Goal: Task Accomplishment & Management: Manage account settings

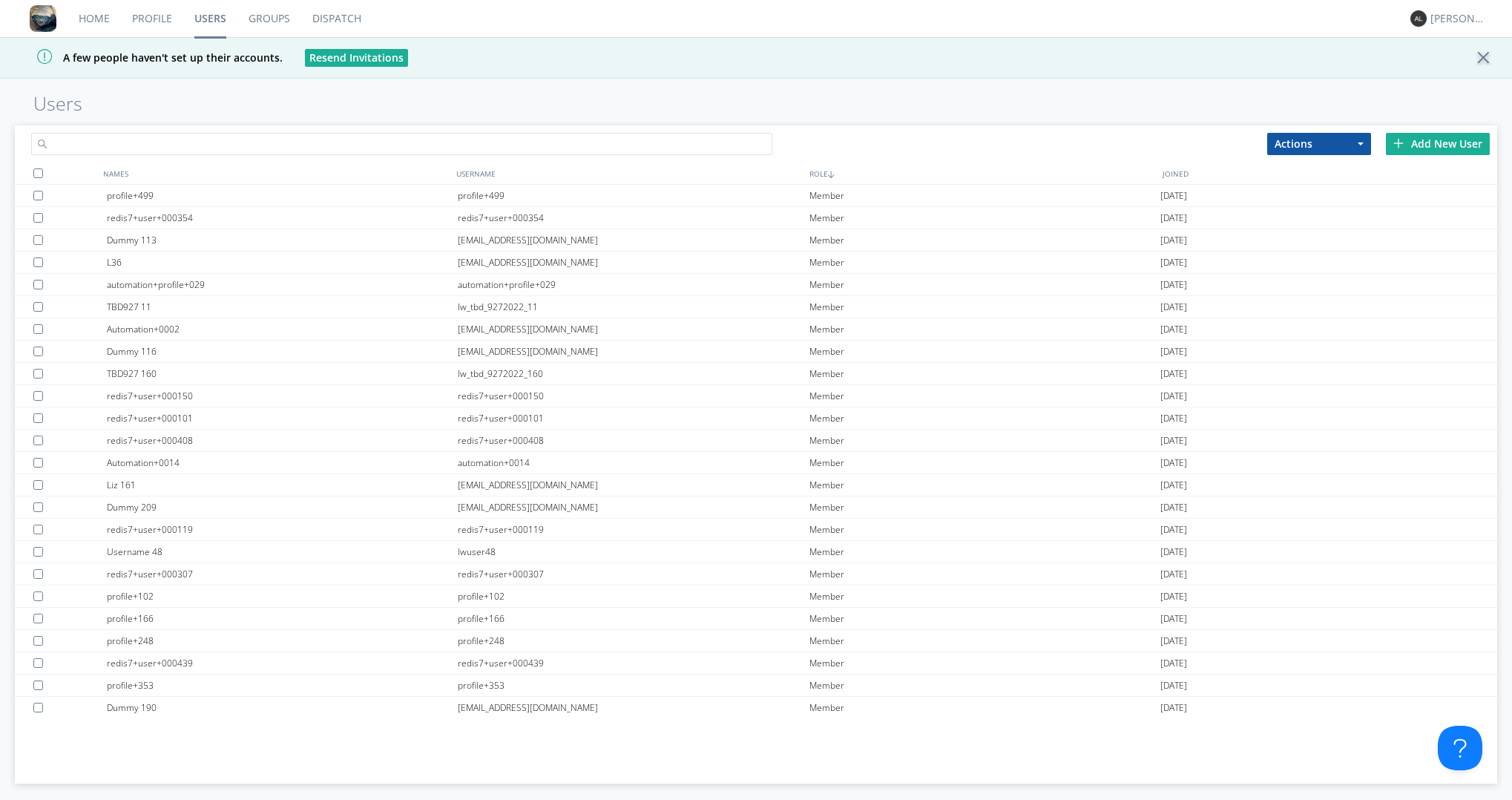
click at [458, 139] on input "text" at bounding box center [401, 144] width 741 height 23
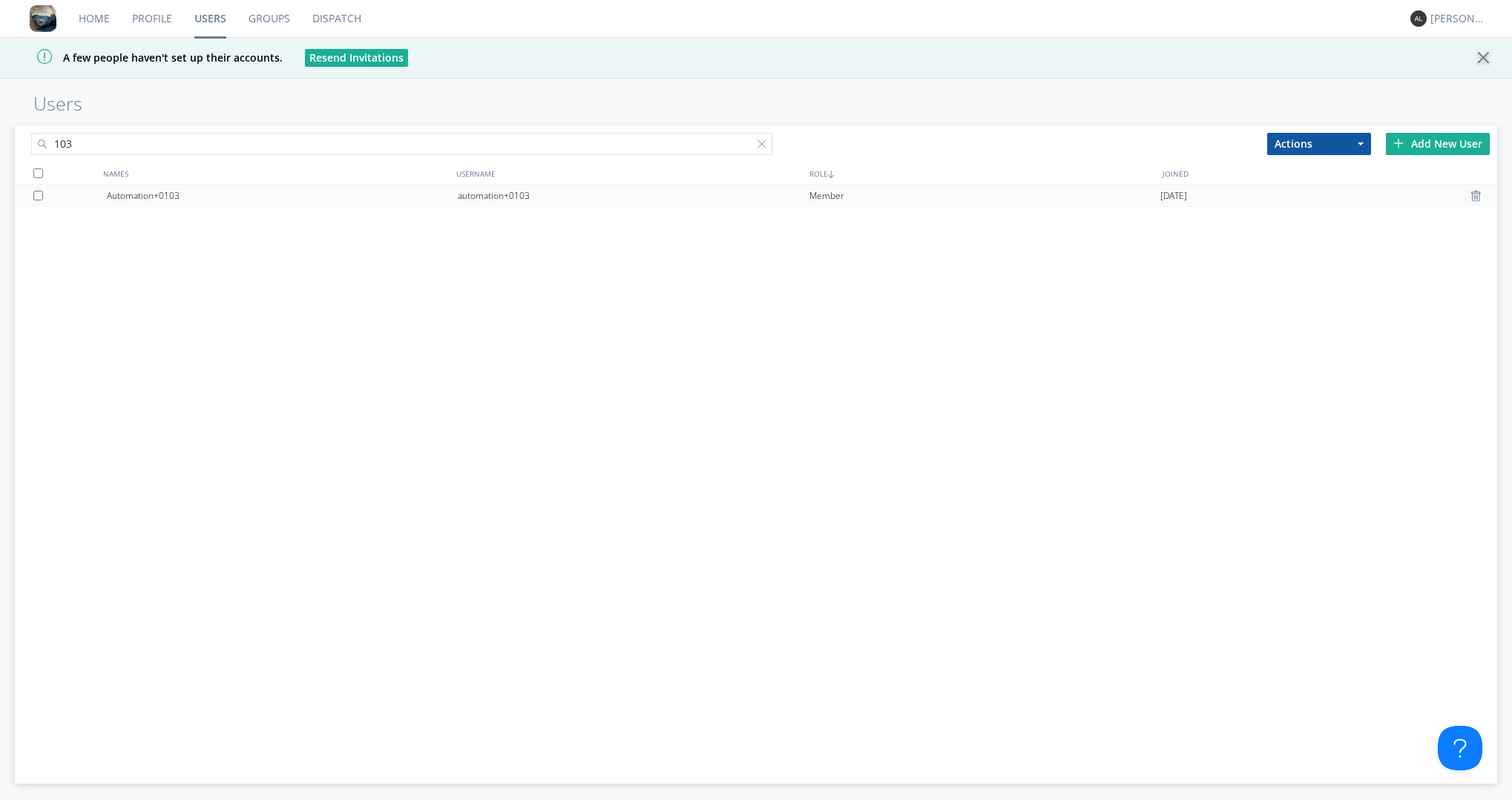
type input "103"
click at [483, 194] on div "automation+0103" at bounding box center [634, 195] width 351 height 23
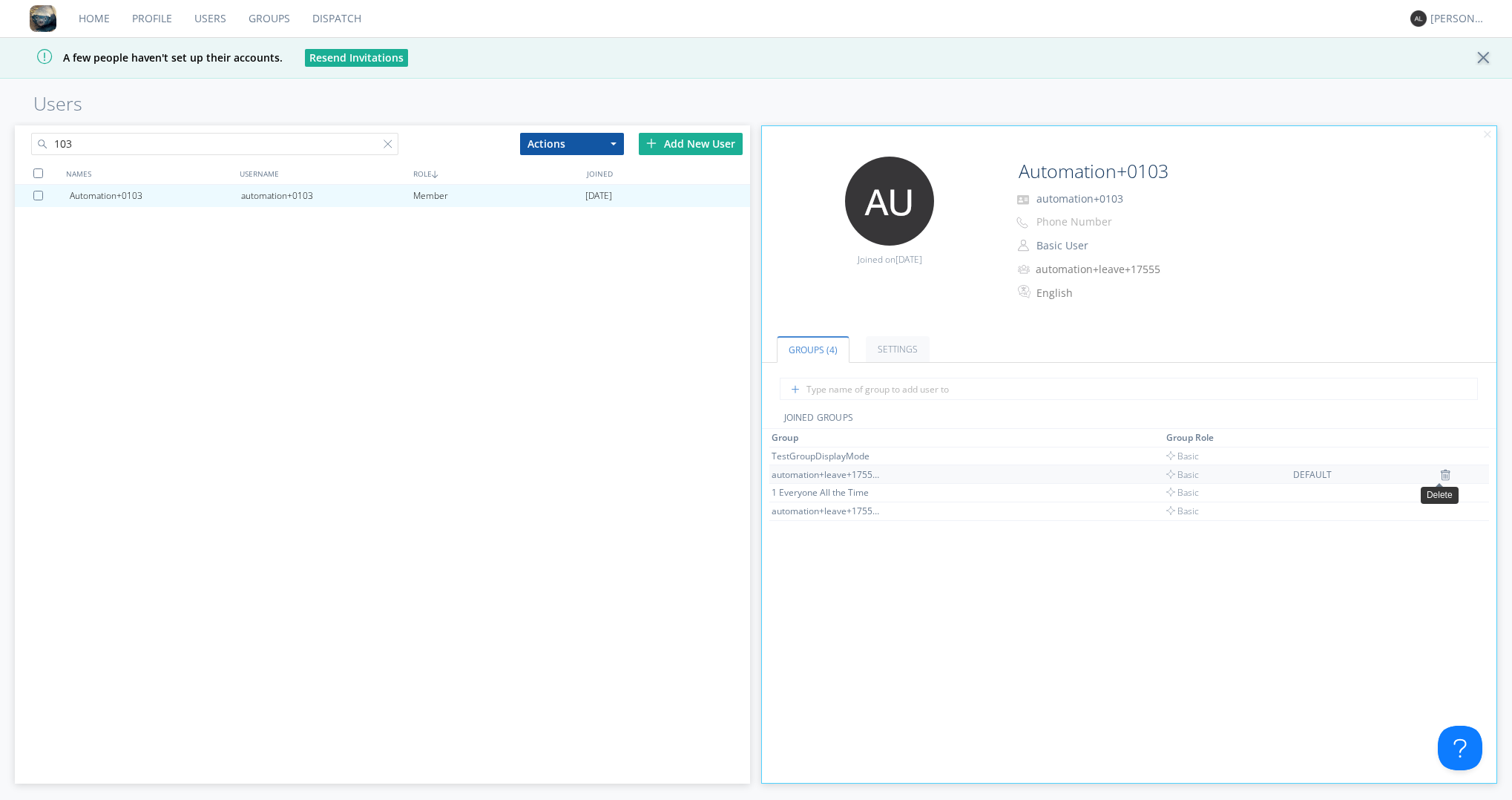
click at [1441, 477] on img at bounding box center [1445, 475] width 10 height 12
click at [1432, 495] on img at bounding box center [1437, 493] width 10 height 12
click at [1144, 564] on div "Group Group Role 1 Everyone All the Time Basic TestGroupDisplayMode Basic" at bounding box center [1129, 710] width 719 height 560
click at [1057, 21] on nav "Home Profile Users Groups Dispatch [PERSON_NAME]" at bounding box center [756, 19] width 1512 height 38
click at [732, 587] on div "Automation+0103 automation+0103 Member [DATE]" at bounding box center [381, 451] width 735 height 533
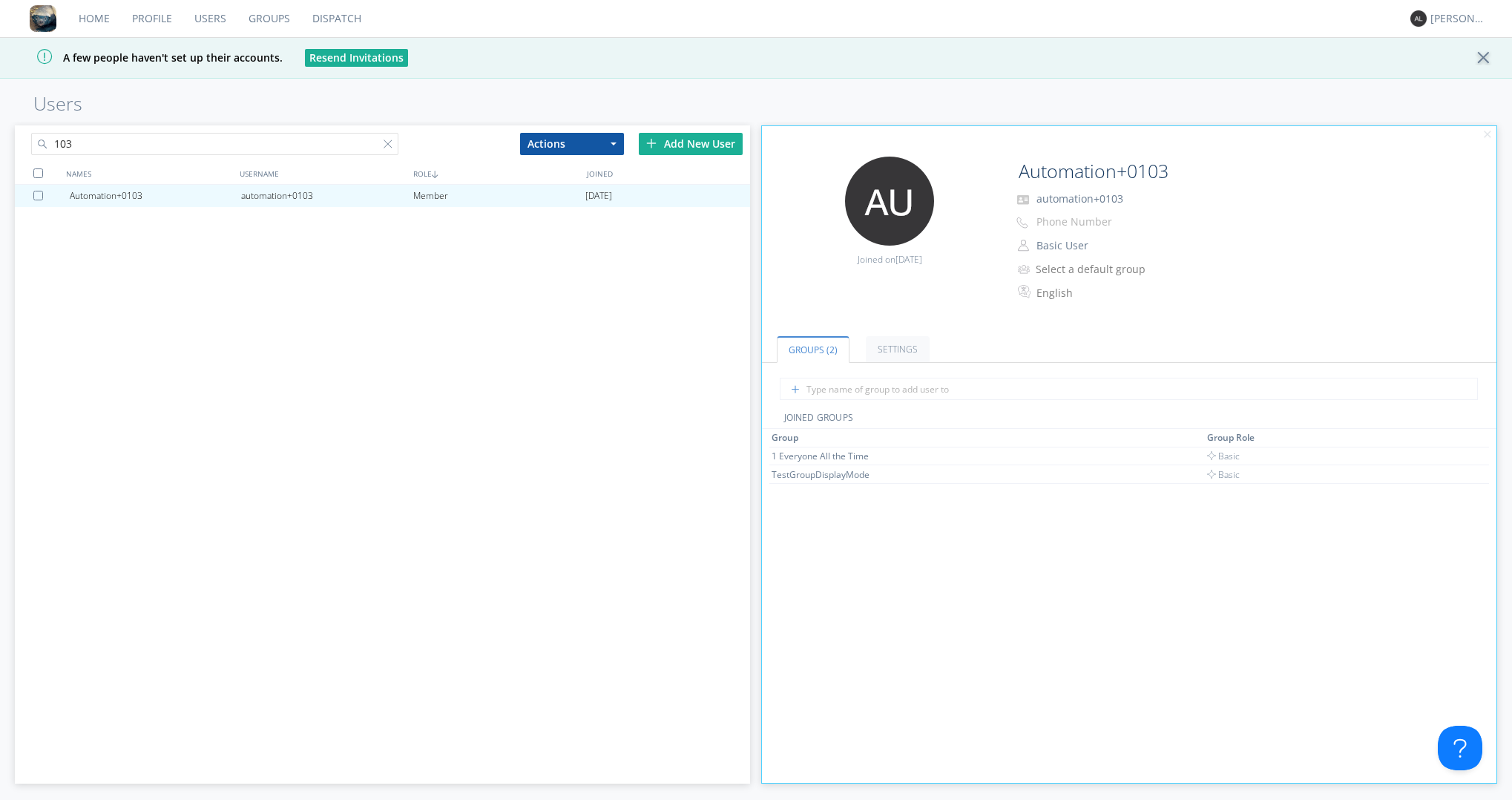
click at [833, 634] on div "Group Group Role 1 Everyone All the Time Basic TestGroupDisplayMode Basic" at bounding box center [1129, 710] width 719 height 560
click at [500, 657] on div "Automation+0103 automation+0103 Member [DATE]" at bounding box center [381, 451] width 735 height 533
click at [256, 20] on link "Groups" at bounding box center [269, 18] width 64 height 37
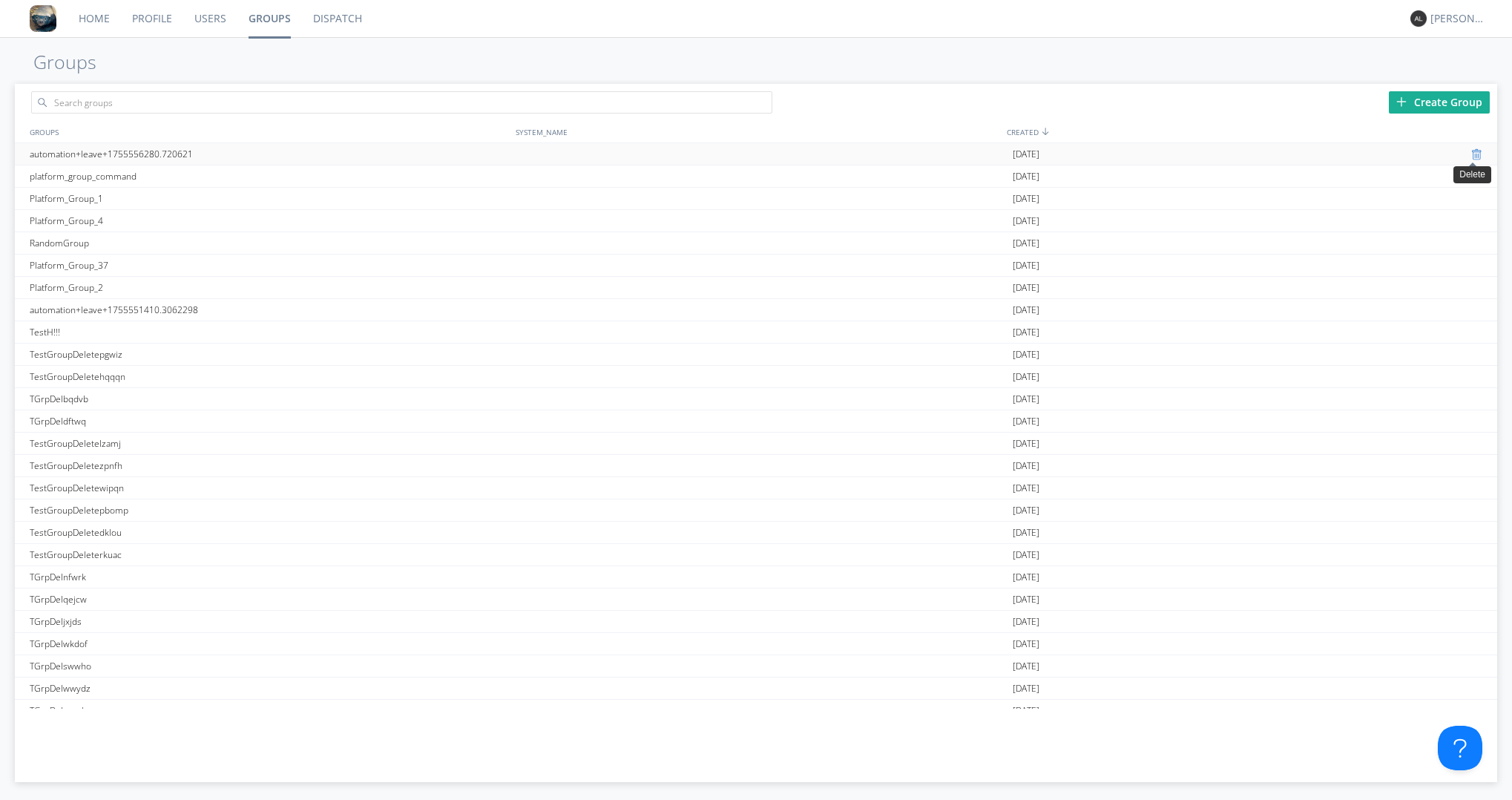
click at [1471, 155] on div at bounding box center [1479, 154] width 14 height 12
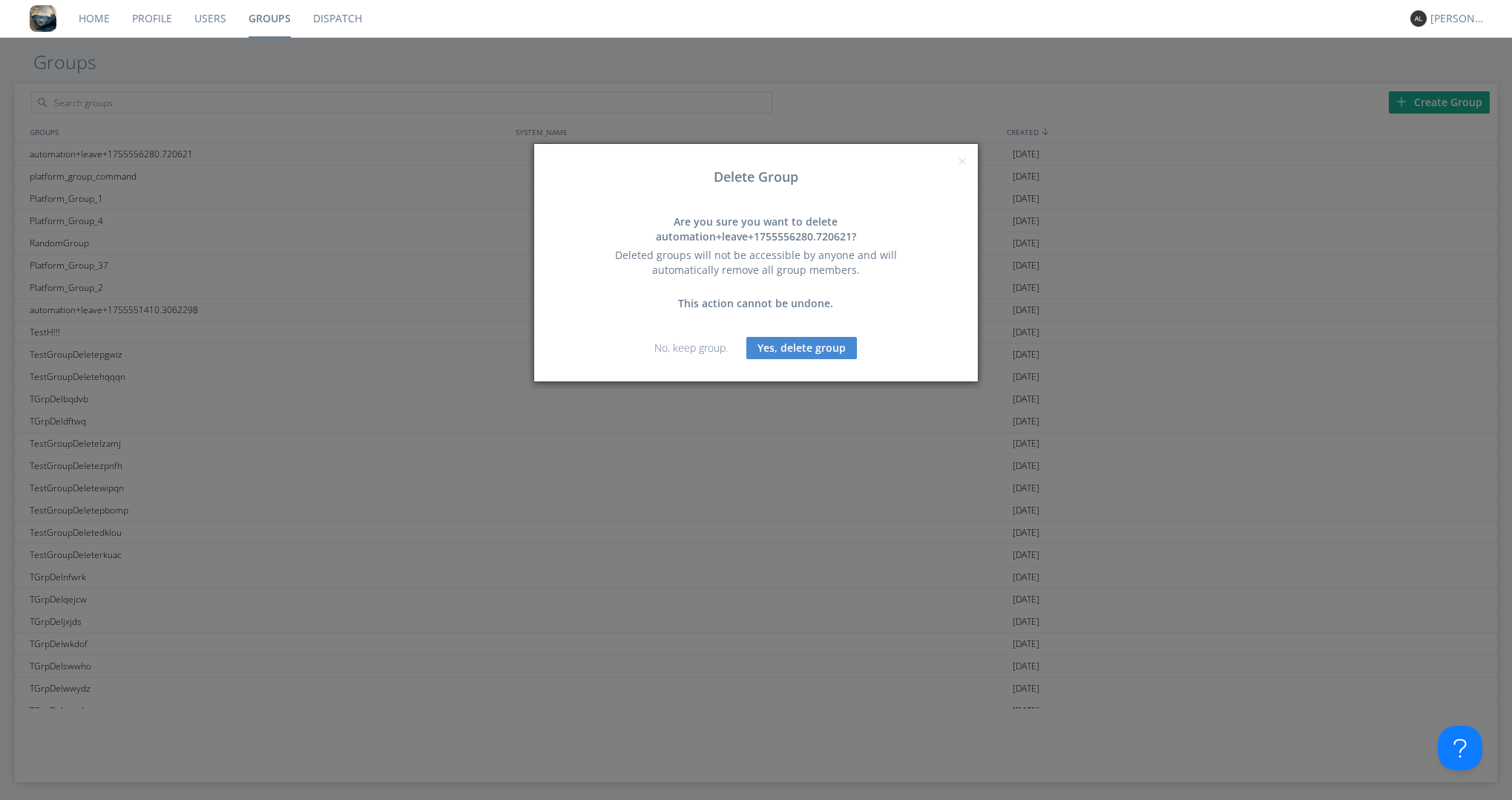
click at [822, 351] on button "Yes, delete group" at bounding box center [802, 348] width 110 height 23
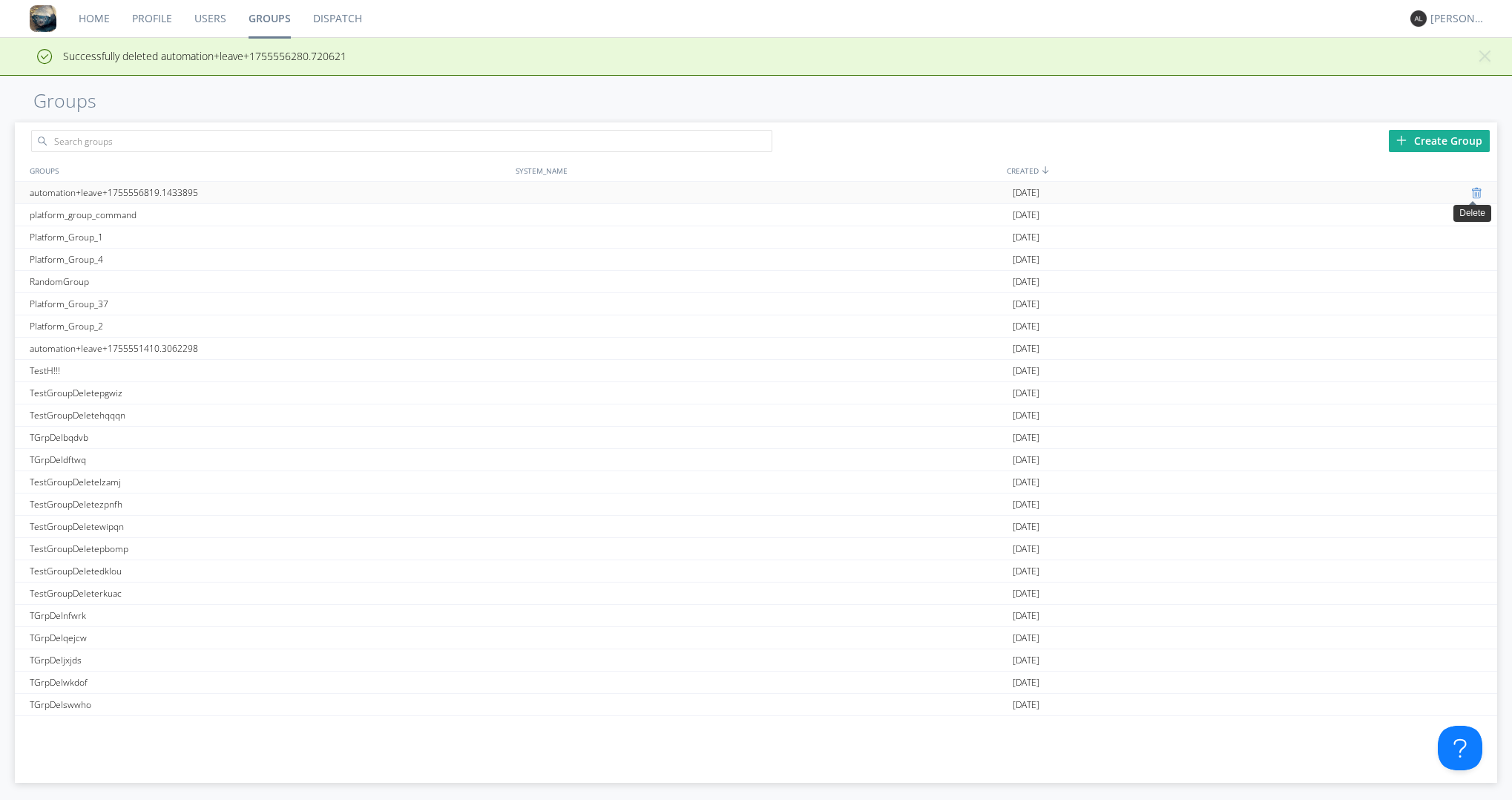
click at [1473, 195] on div at bounding box center [1479, 193] width 14 height 12
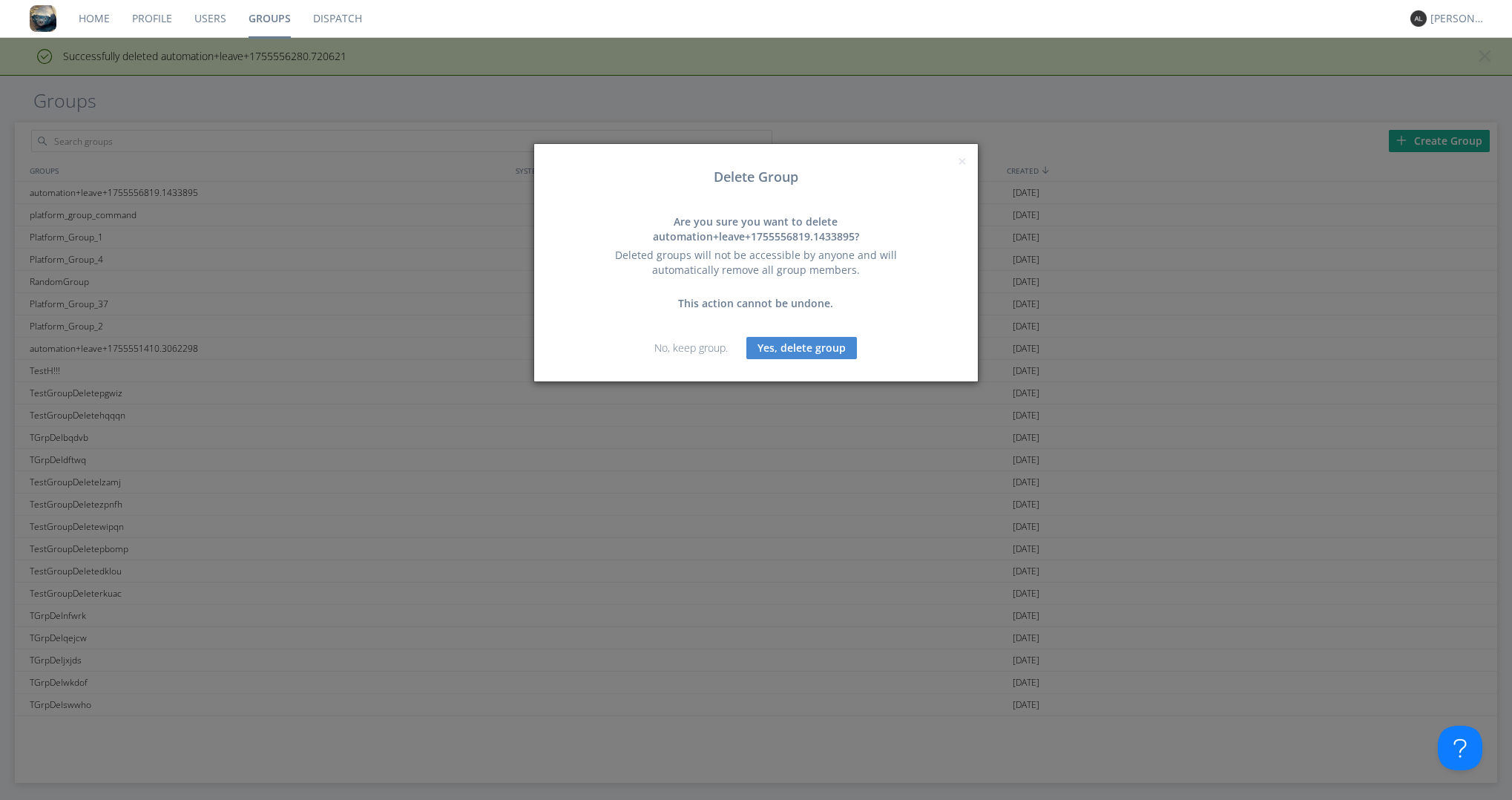
click at [815, 346] on button "Yes, delete group" at bounding box center [802, 348] width 110 height 23
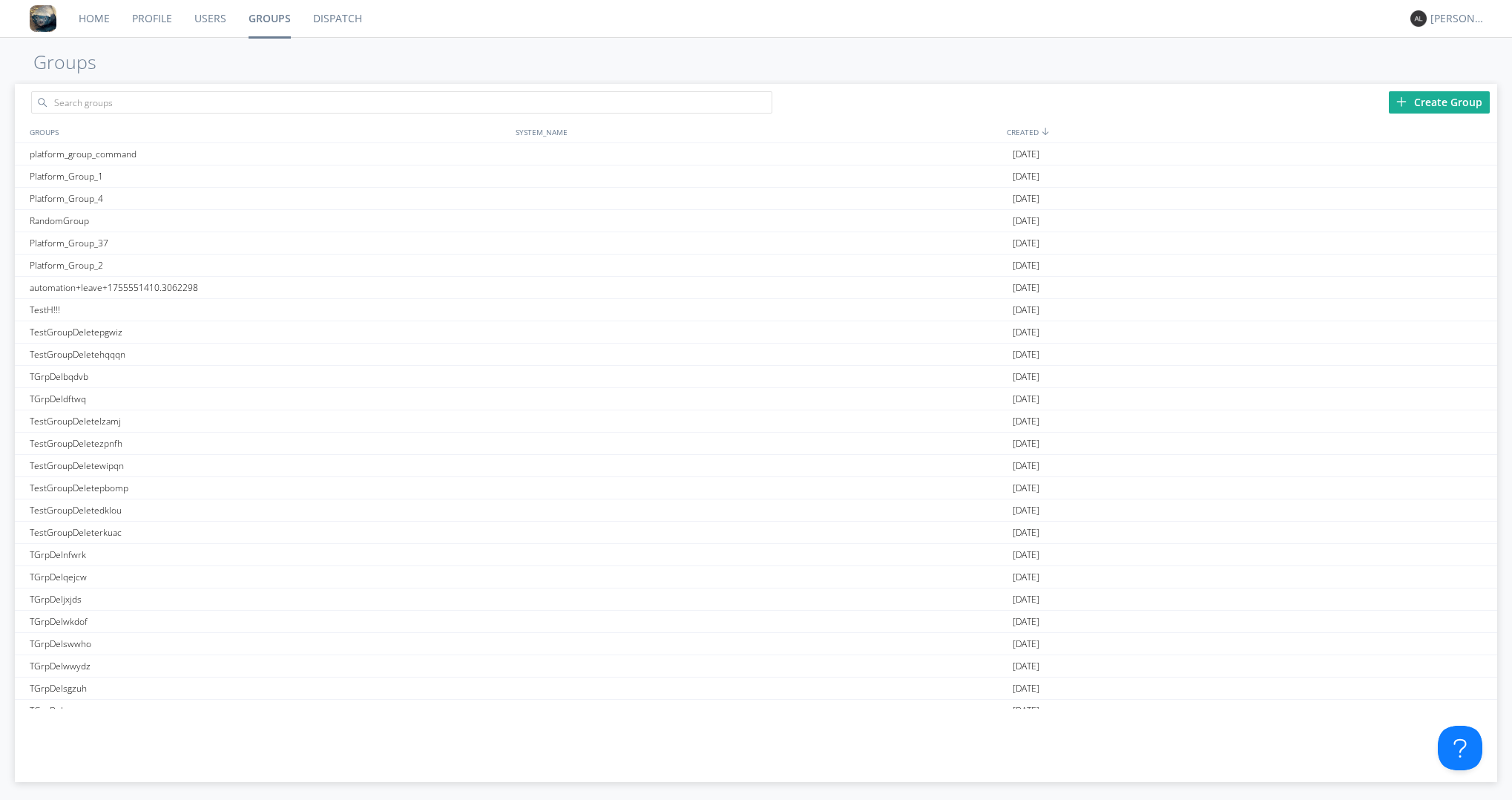
click at [12, 669] on div "Create Group GROUPS SYSTEM_NAME CREATED platform_group_command [DATE] Platform_…" at bounding box center [756, 440] width 1512 height 720
click at [1471, 199] on div at bounding box center [1479, 198] width 14 height 12
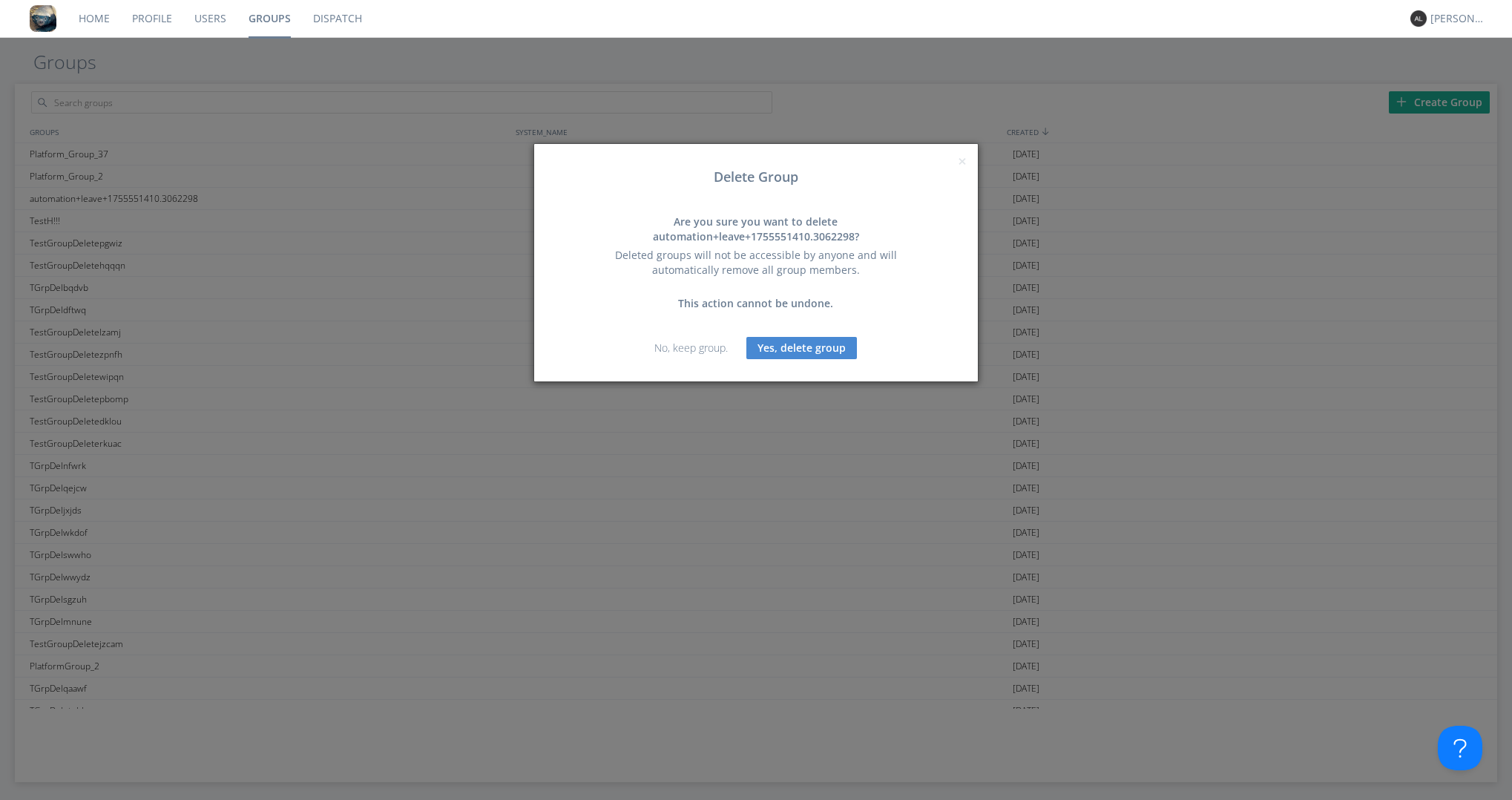
click at [818, 354] on button "Yes, delete group" at bounding box center [802, 348] width 110 height 23
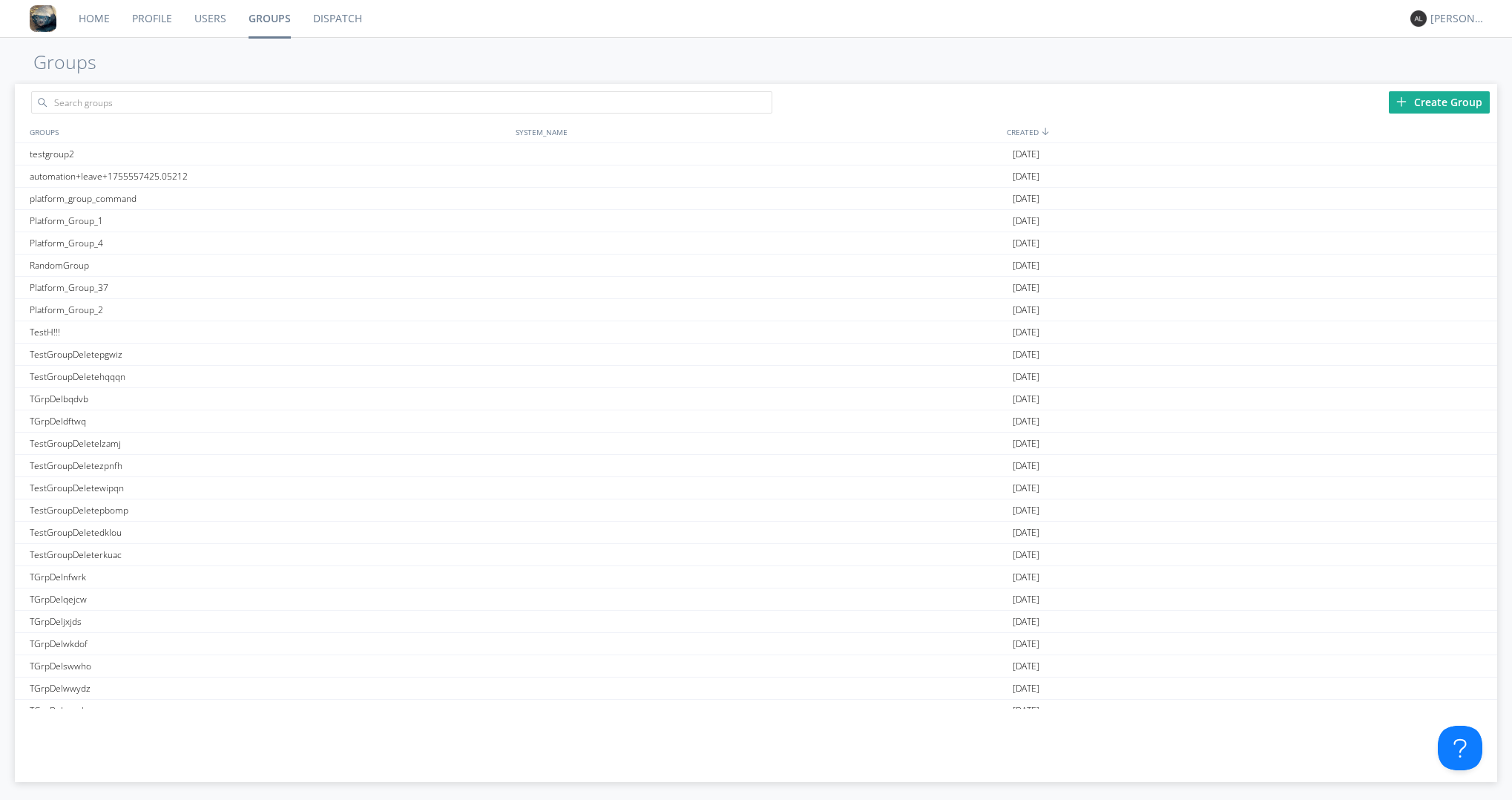
click at [5, 703] on div "Create Group GROUPS SYSTEM_NAME CREATED testgroup2 [DATE] automation+leave+1755…" at bounding box center [756, 440] width 1512 height 720
click at [146, 94] on input "text" at bounding box center [401, 102] width 741 height 23
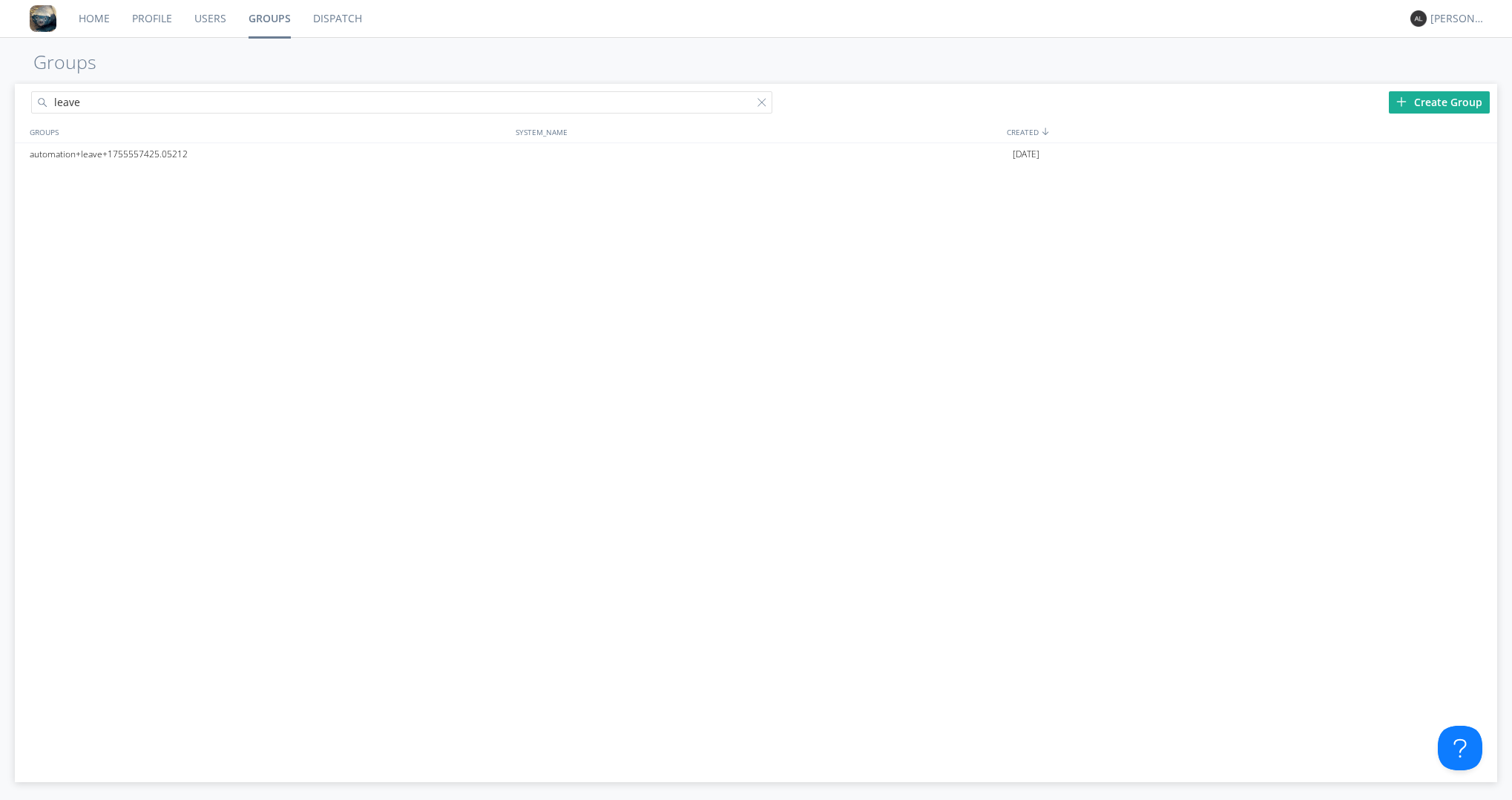
type input "leave"
click at [1473, 155] on div at bounding box center [1479, 154] width 14 height 12
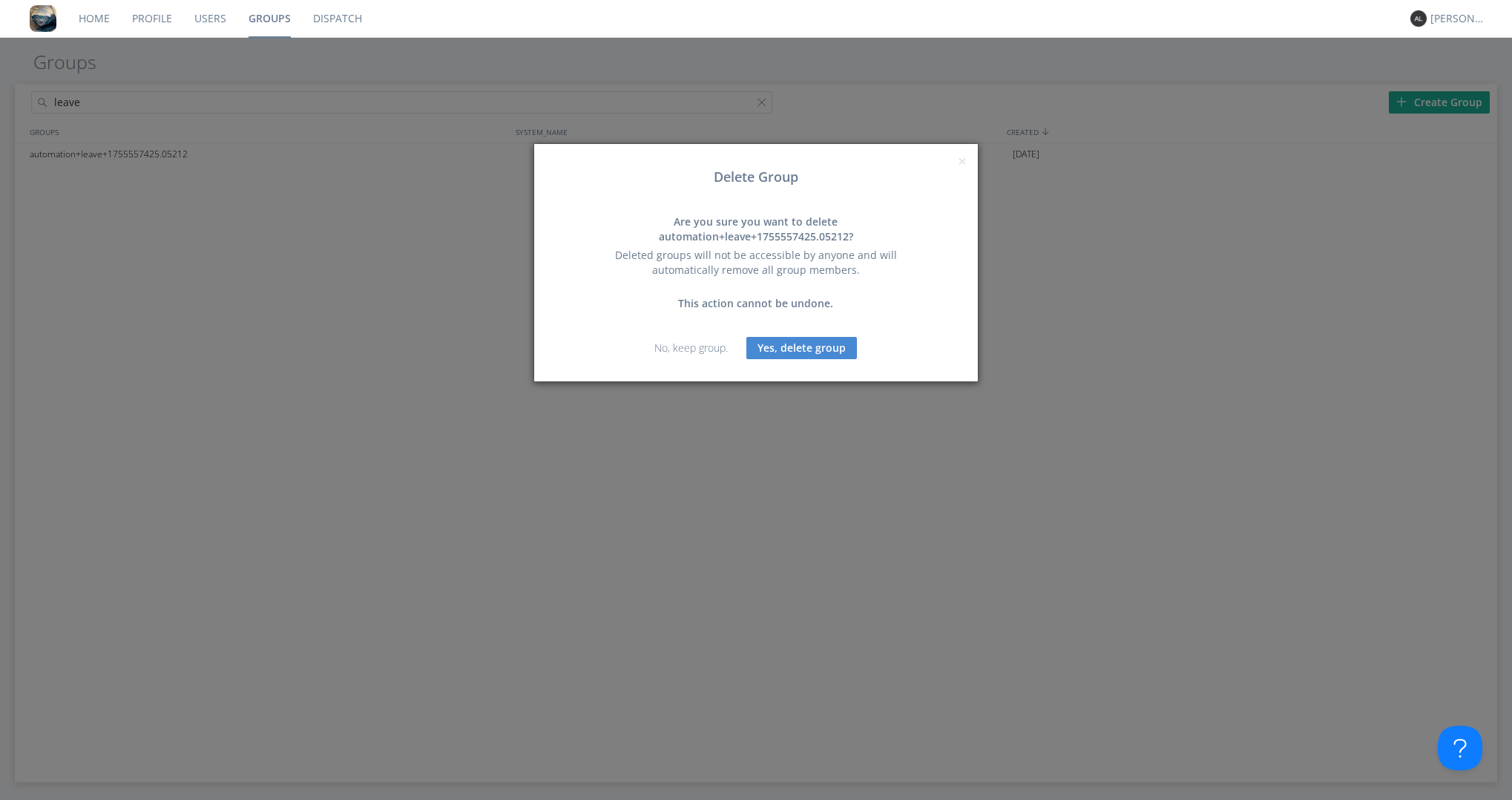
click at [820, 354] on button "Yes, delete group" at bounding box center [802, 348] width 110 height 23
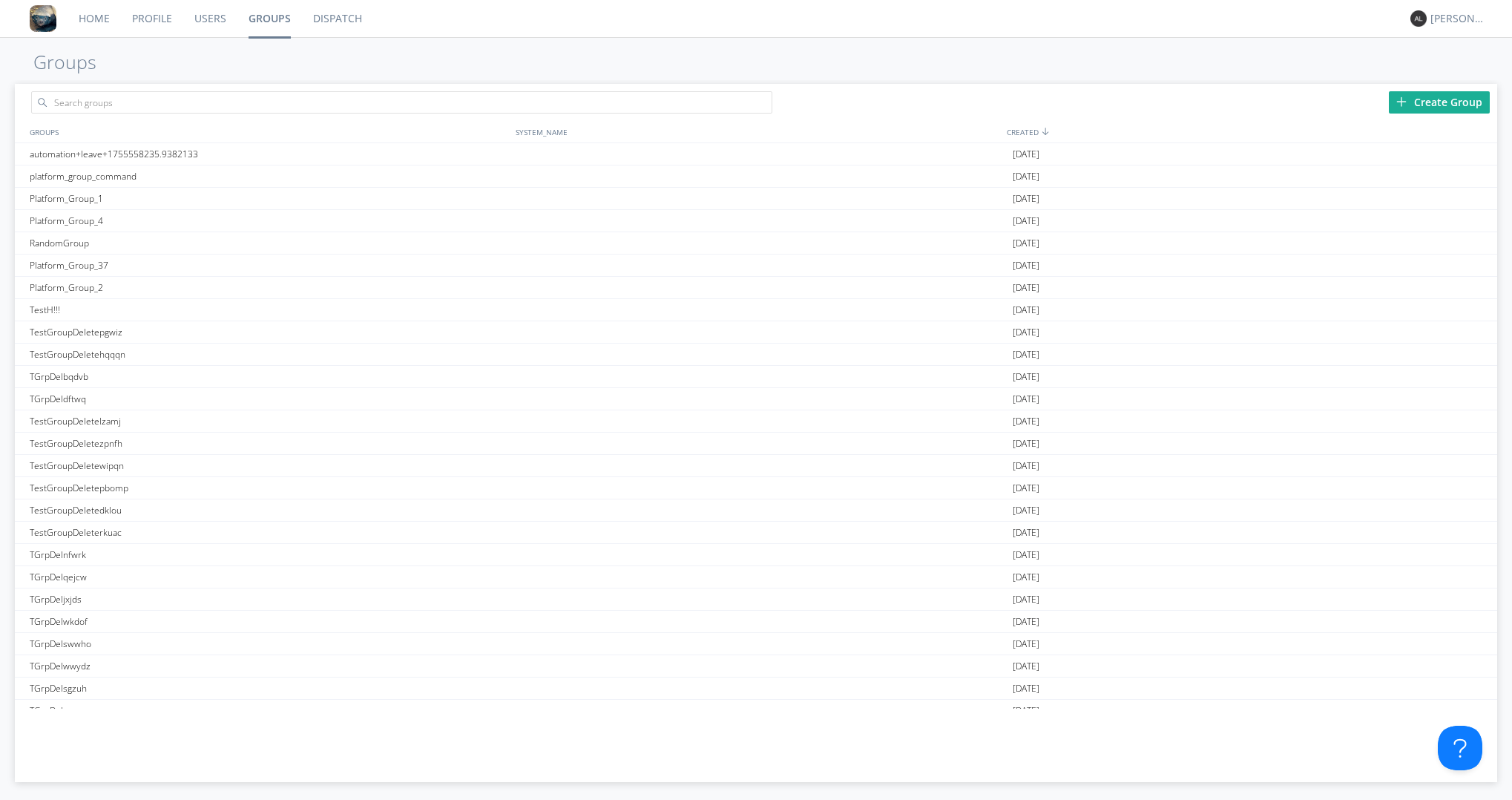
click at [342, 715] on div "GROUPS SYSTEM_NAME CREATED automation+leave+1755558235.9382133 [DATE] platform_…" at bounding box center [756, 435] width 1482 height 628
click at [1472, 157] on div at bounding box center [1479, 154] width 14 height 12
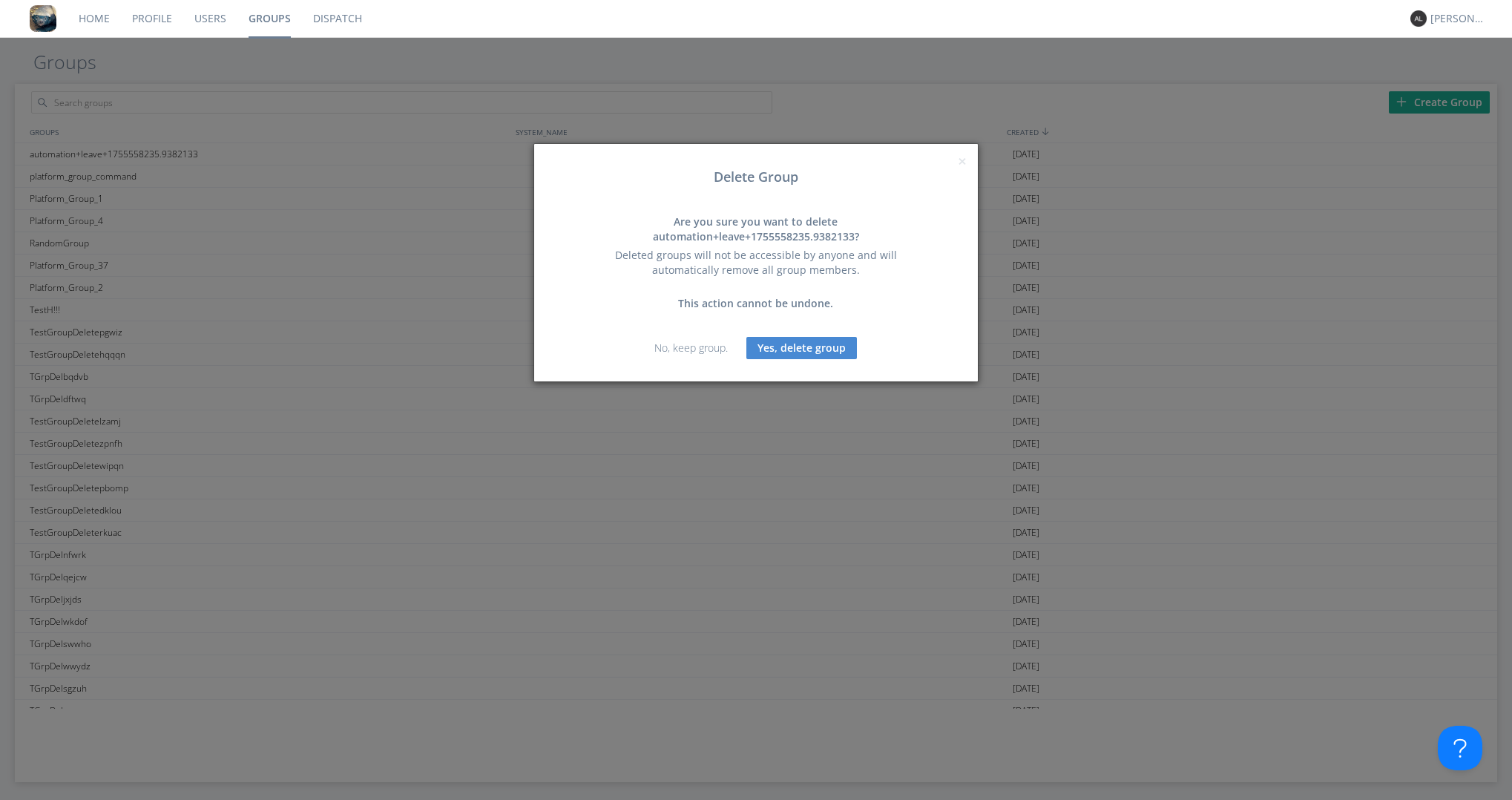
click at [766, 346] on button "Yes, delete group" at bounding box center [802, 348] width 110 height 23
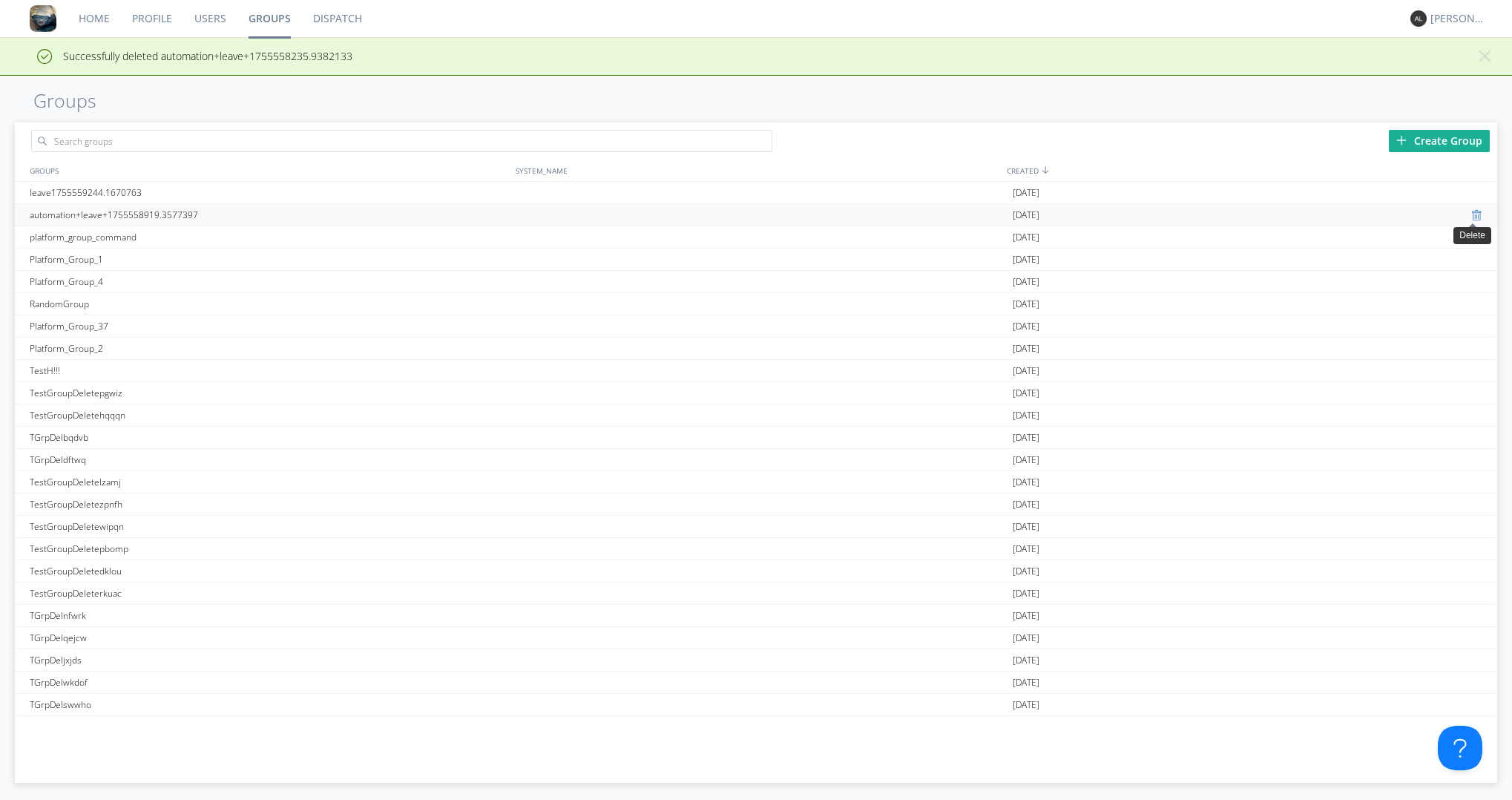
click at [1471, 212] on div at bounding box center [1479, 215] width 14 height 12
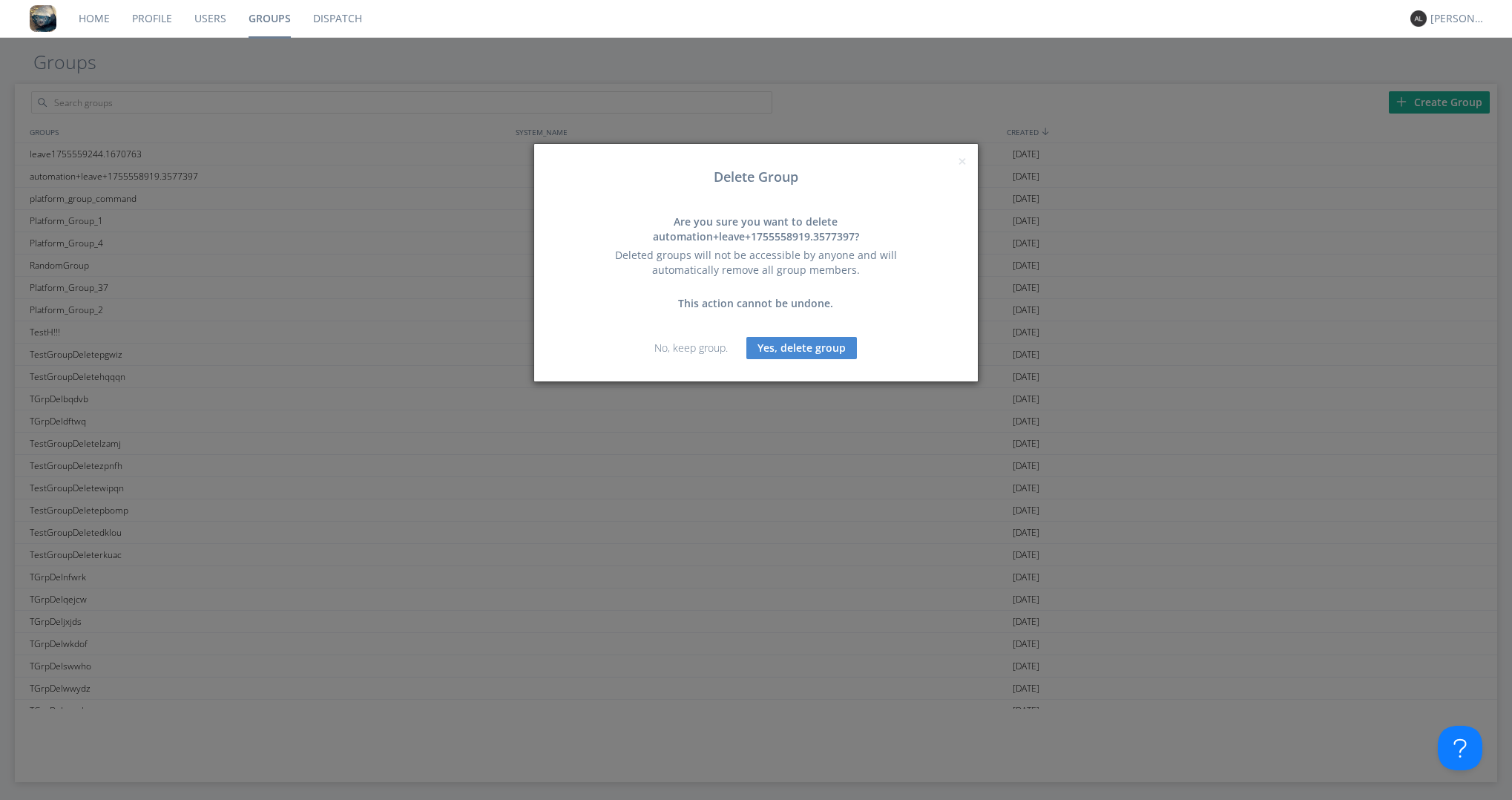
click at [831, 350] on button "Yes, delete group" at bounding box center [802, 348] width 110 height 23
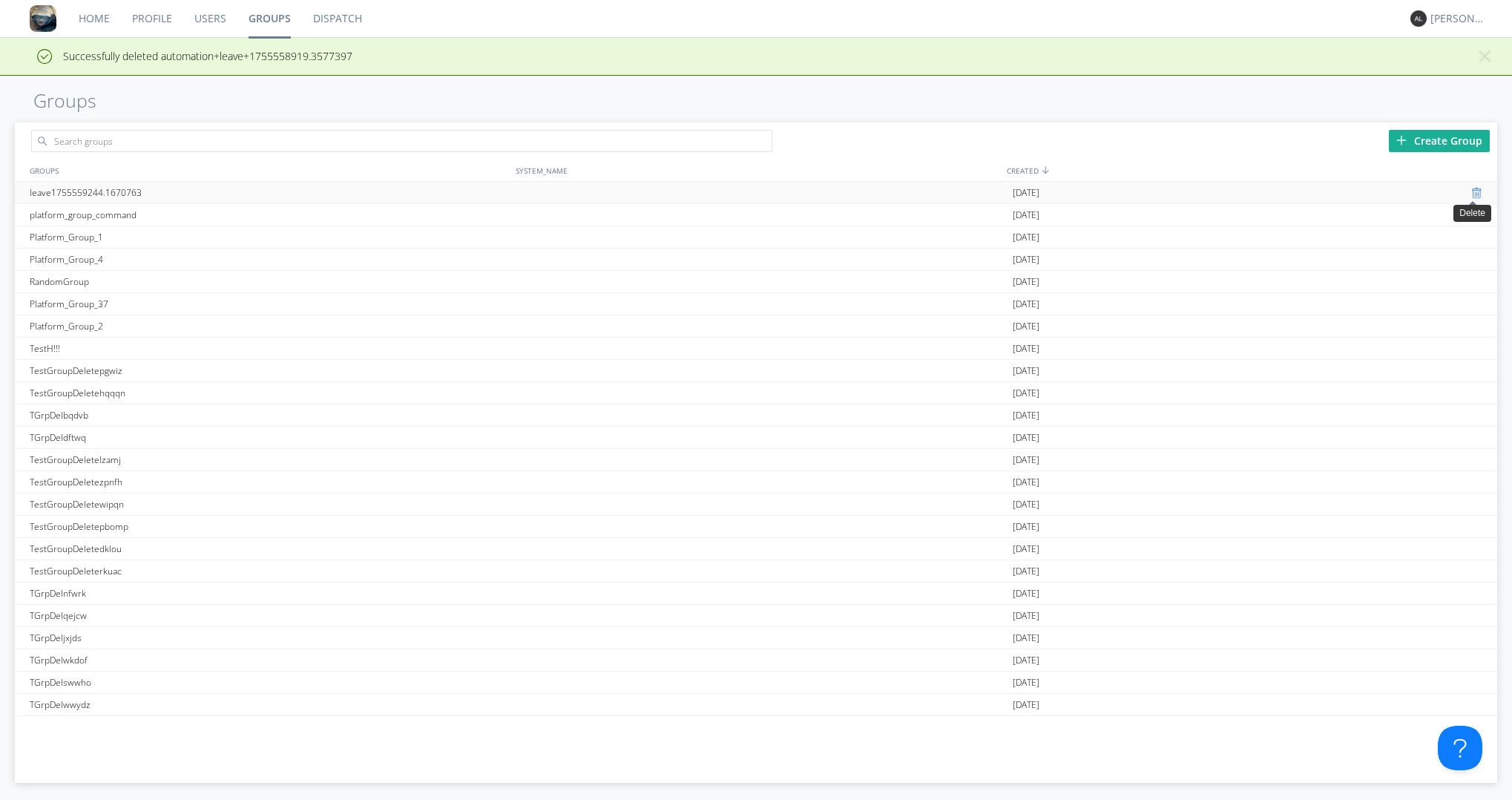
click at [1471, 194] on div at bounding box center [1479, 193] width 14 height 12
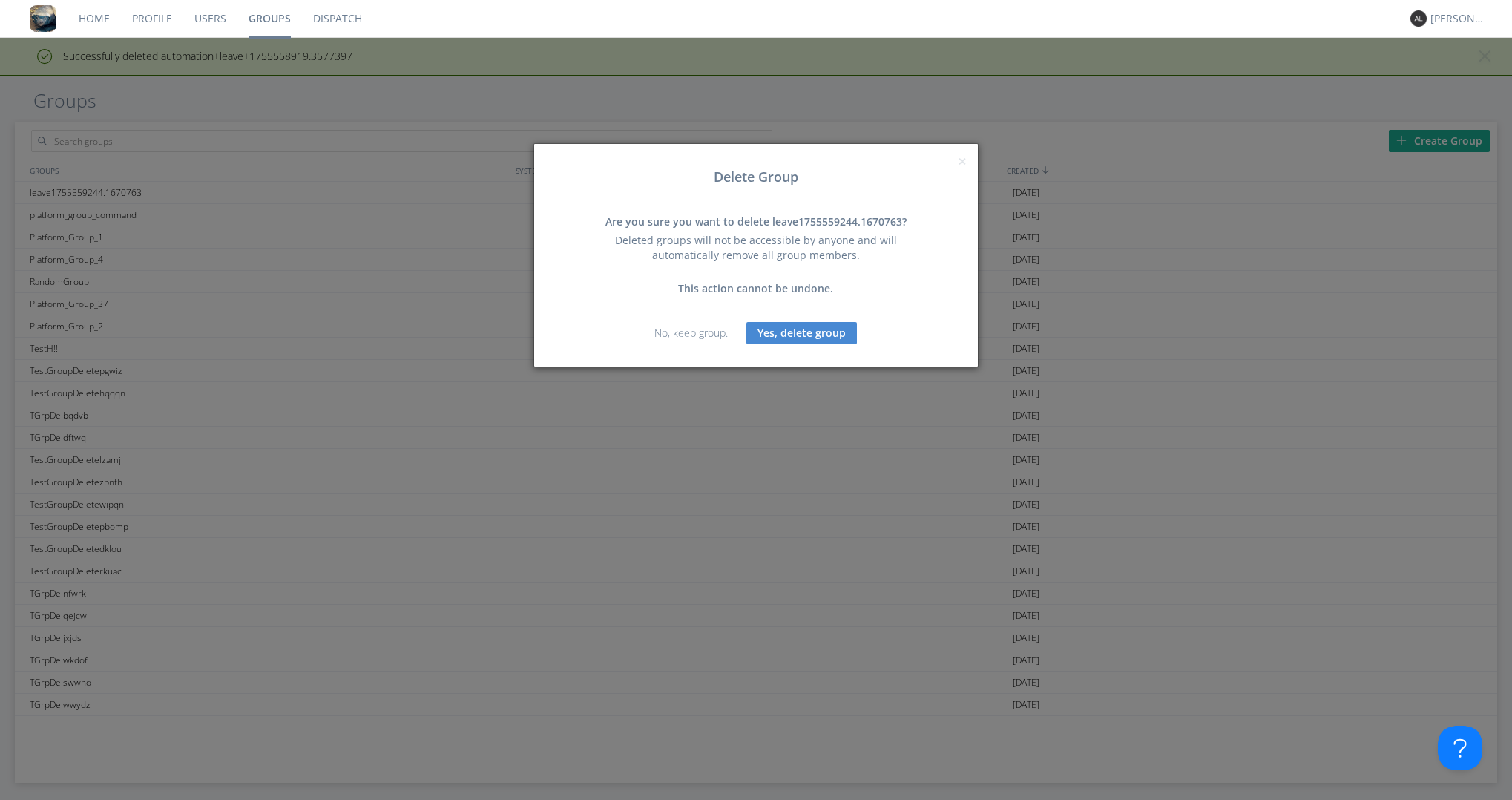
click at [802, 338] on button "Yes, delete group" at bounding box center [802, 333] width 110 height 23
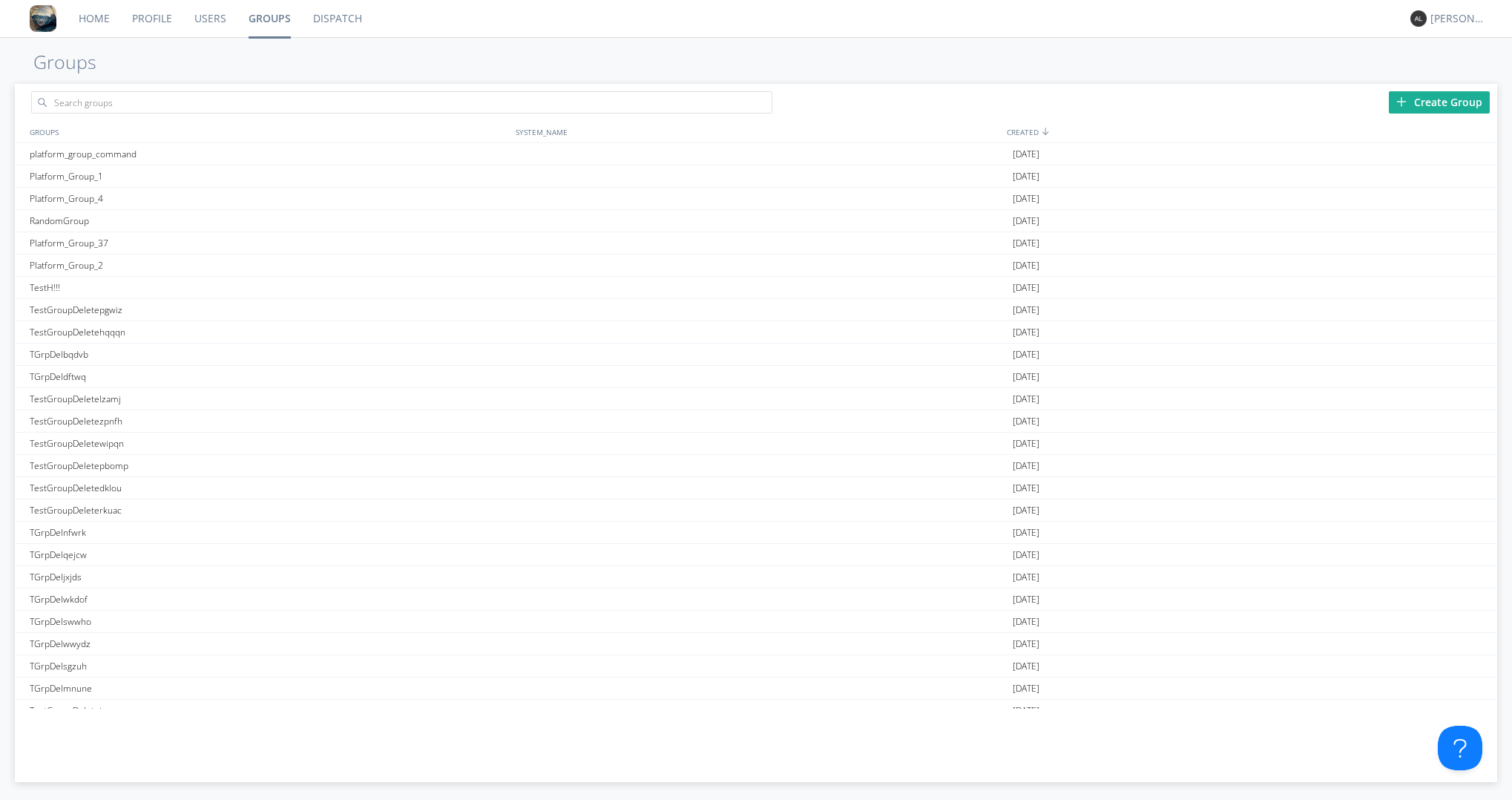
click at [5, 693] on div "Create Group GROUPS SYSTEM_NAME CREATED platform_group_command [DATE] Platform_…" at bounding box center [756, 440] width 1512 height 720
click at [225, 22] on link "Users" at bounding box center [211, 18] width 54 height 37
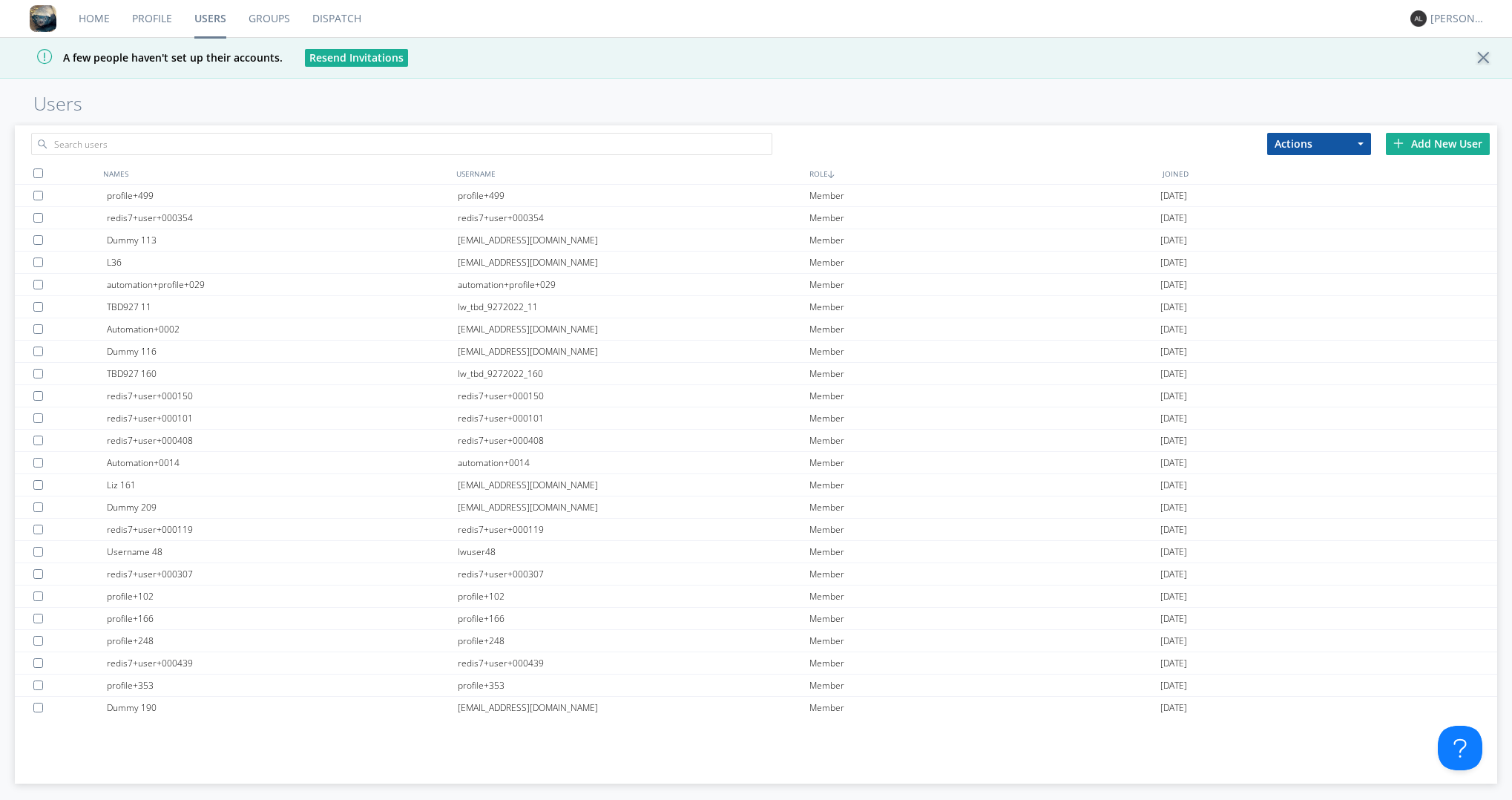
click at [272, 19] on link "Groups" at bounding box center [269, 18] width 64 height 37
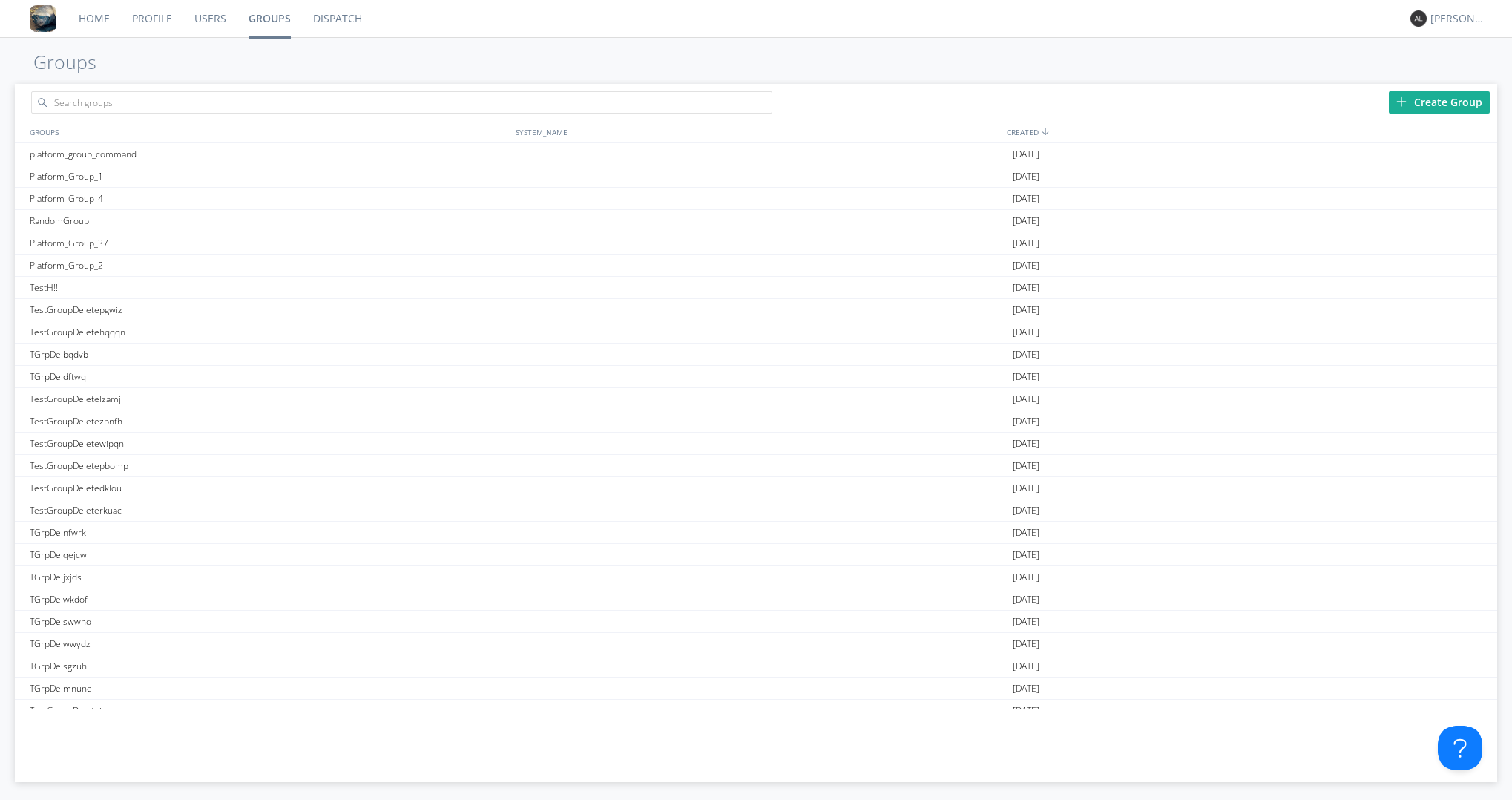
click at [84, 30] on link "Home" at bounding box center [94, 18] width 53 height 37
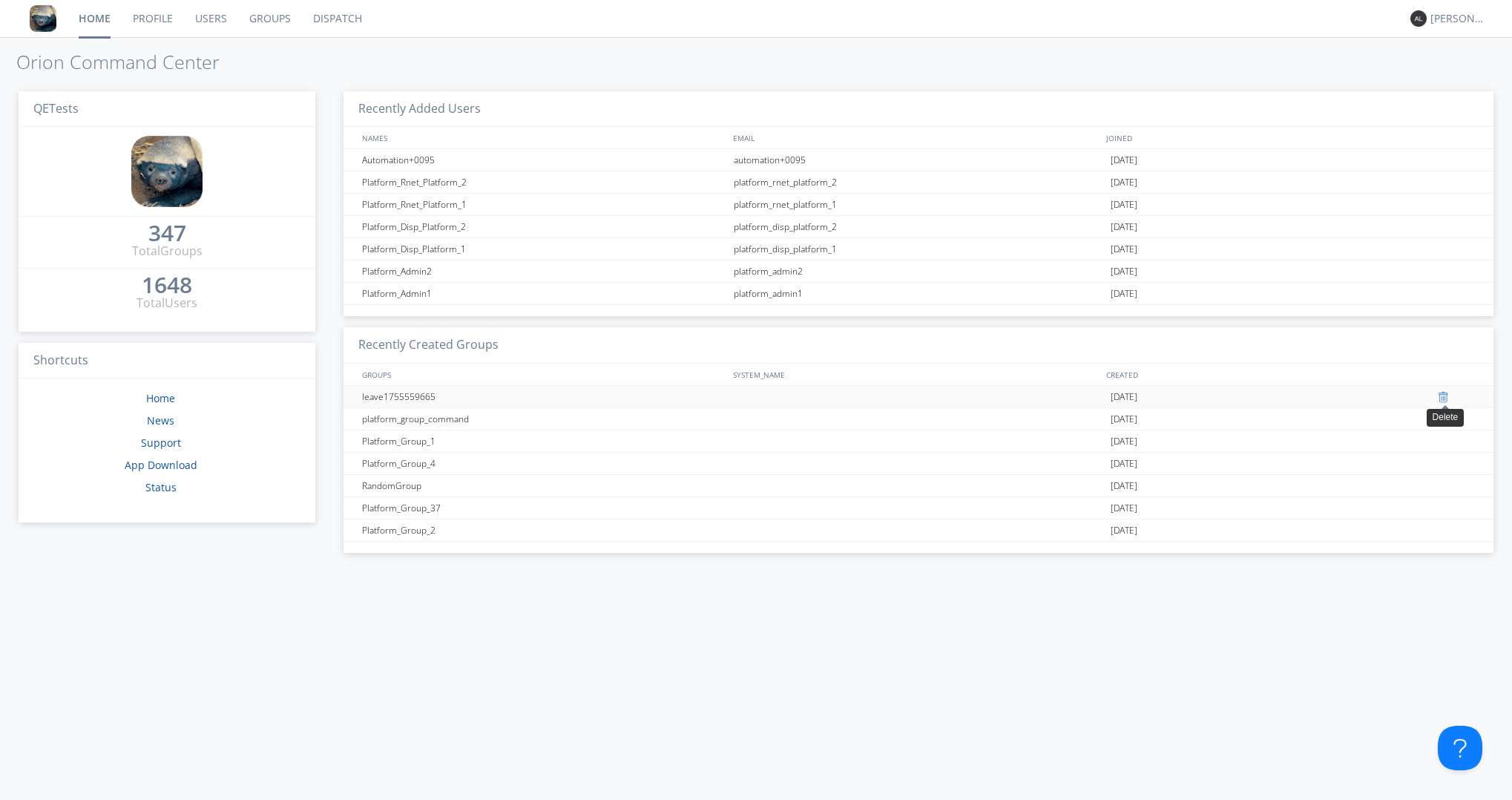
click at [1441, 397] on div at bounding box center [1445, 397] width 14 height 12
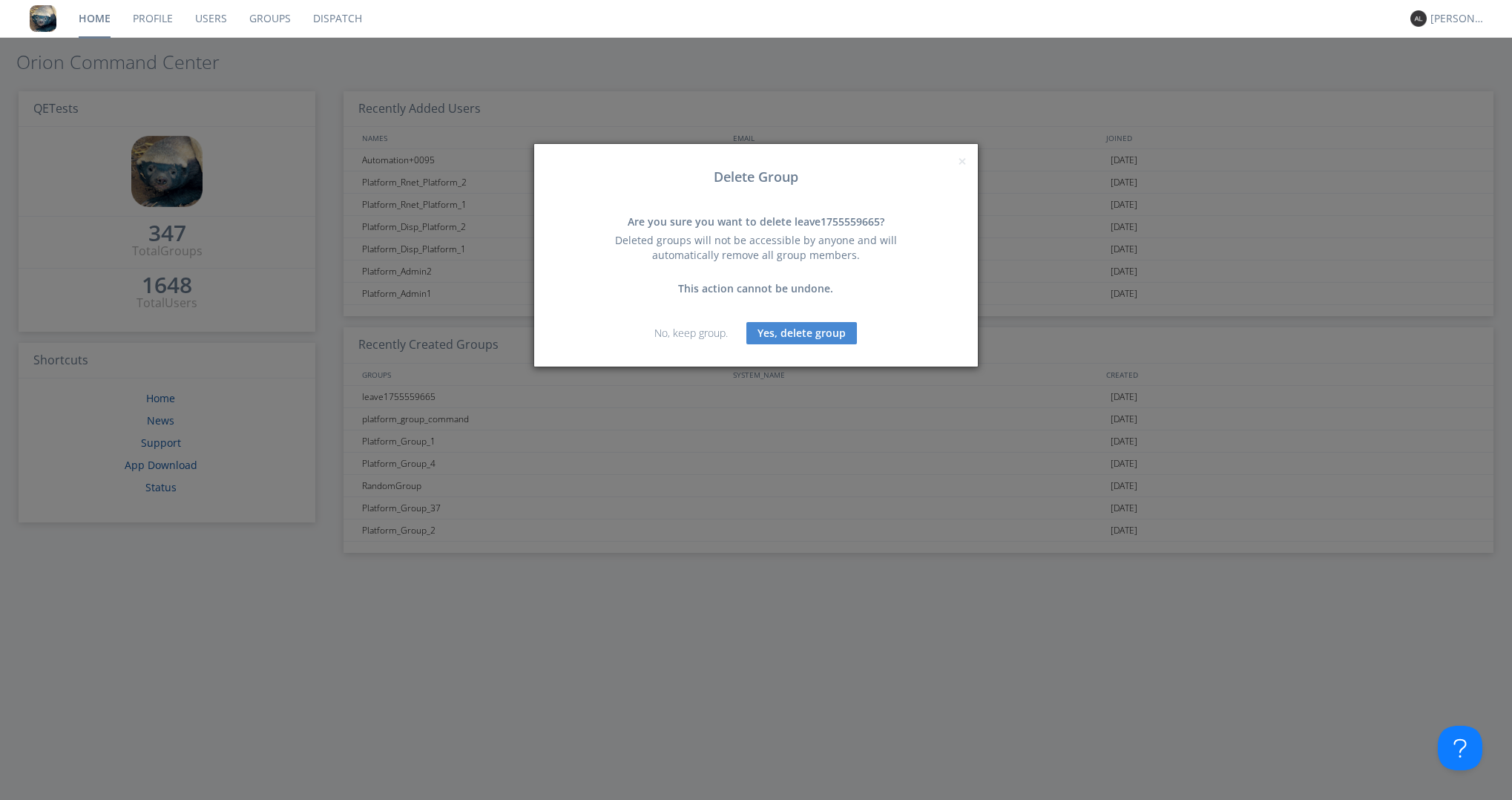
click at [790, 336] on button "Yes, delete group" at bounding box center [802, 333] width 110 height 23
